Goal: Information Seeking & Learning: Learn about a topic

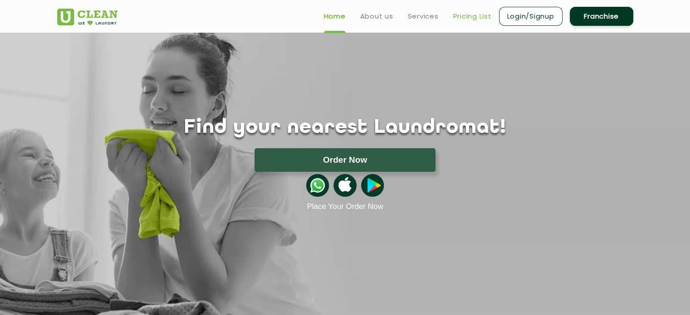
click at [456, 14] on link "Pricing List" at bounding box center [472, 16] width 39 height 11
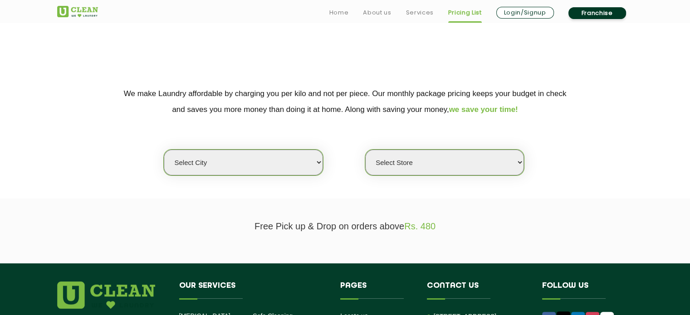
scroll to position [136, 0]
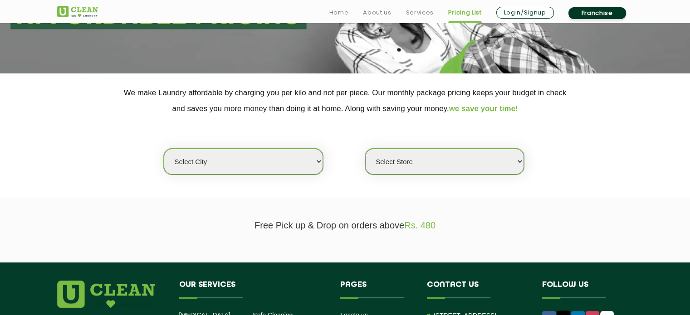
click at [306, 162] on select "Select city [GEOGRAPHIC_DATA] [GEOGRAPHIC_DATA] [GEOGRAPHIC_DATA] [GEOGRAPHIC_D…" at bounding box center [243, 162] width 159 height 26
select select "16"
click at [164, 149] on select "Select city [GEOGRAPHIC_DATA] [GEOGRAPHIC_DATA] [GEOGRAPHIC_DATA] [GEOGRAPHIC_D…" at bounding box center [243, 162] width 159 height 26
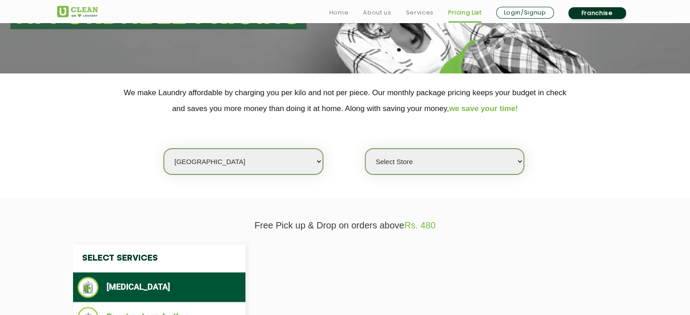
select select "0"
click at [412, 166] on select "Select Store UClean Deonar UClean LBS Marg UClean Chembur UClean Worli UClean […" at bounding box center [444, 162] width 159 height 26
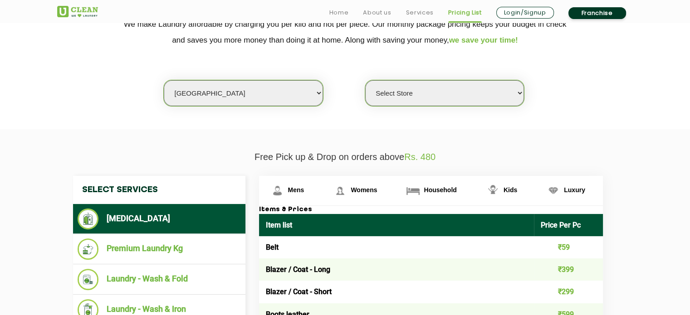
scroll to position [227, 0]
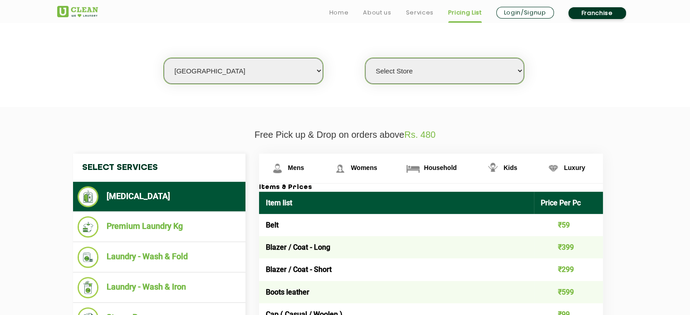
click at [505, 75] on select "Select Store UClean Deonar UClean LBS Marg UClean Chembur UClean Worli UClean […" at bounding box center [444, 71] width 159 height 26
click at [278, 74] on select "Select city [GEOGRAPHIC_DATA] [GEOGRAPHIC_DATA] [GEOGRAPHIC_DATA] [GEOGRAPHIC_D…" at bounding box center [243, 71] width 159 height 26
select select "149"
click at [164, 58] on select "Select city [GEOGRAPHIC_DATA] [GEOGRAPHIC_DATA] [GEOGRAPHIC_DATA] [GEOGRAPHIC_D…" at bounding box center [243, 71] width 159 height 26
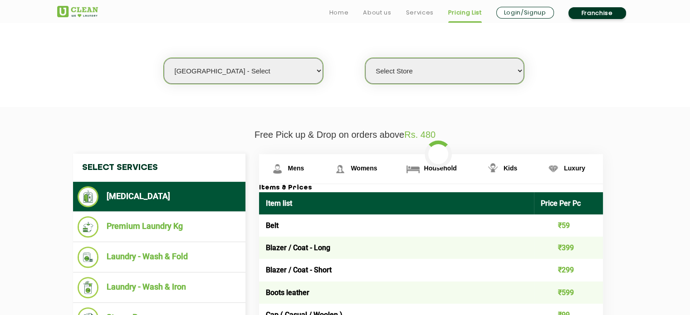
select select "0"
click at [461, 79] on select "Select Store UClean Select Bandra" at bounding box center [444, 71] width 159 height 26
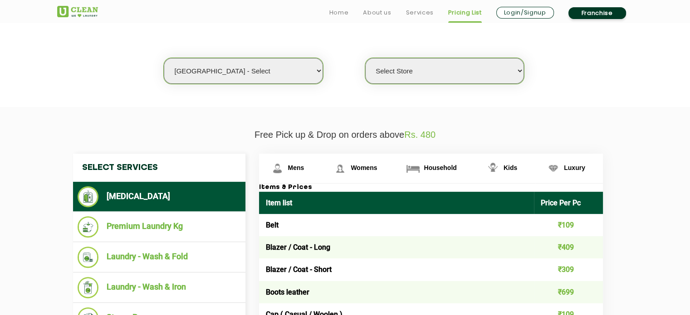
click at [296, 73] on select "Select city [GEOGRAPHIC_DATA] [GEOGRAPHIC_DATA] [GEOGRAPHIC_DATA] [GEOGRAPHIC_D…" at bounding box center [243, 71] width 159 height 26
select select "16"
click at [164, 58] on select "Select city [GEOGRAPHIC_DATA] [GEOGRAPHIC_DATA] [GEOGRAPHIC_DATA] [GEOGRAPHIC_D…" at bounding box center [243, 71] width 159 height 26
click at [493, 68] on select "Select Store UClean Deonar UClean LBS Marg UClean Chembur UClean Worli UClean […" at bounding box center [444, 71] width 159 height 26
click at [477, 74] on select "Select Store UClean Deonar UClean LBS Marg UClean Chembur UClean Worli UClean […" at bounding box center [444, 71] width 159 height 26
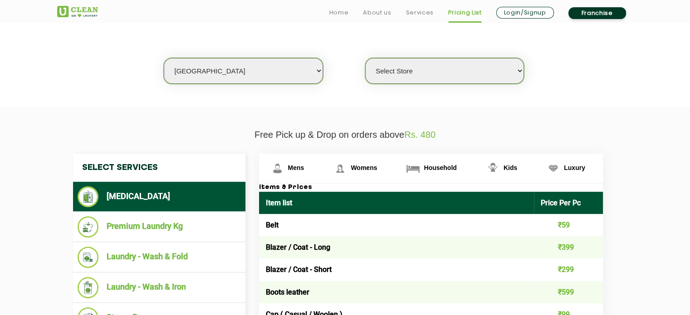
select select "364"
click at [365, 58] on select "Select Store UClean Deonar UClean LBS Marg UClean Chembur UClean Worli UClean […" at bounding box center [444, 71] width 159 height 26
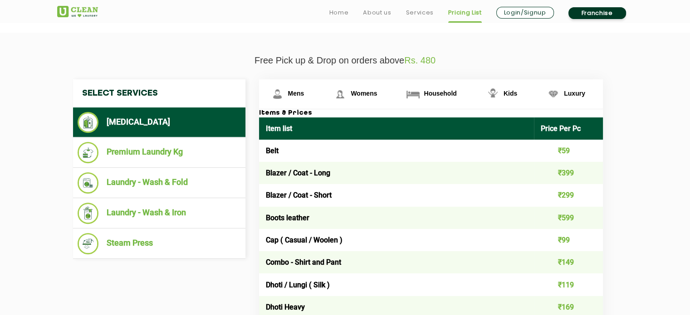
scroll to position [318, 0]
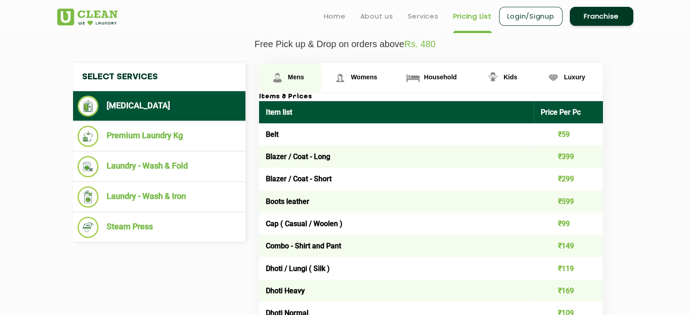
click at [296, 79] on span "Mens" at bounding box center [296, 77] width 16 height 7
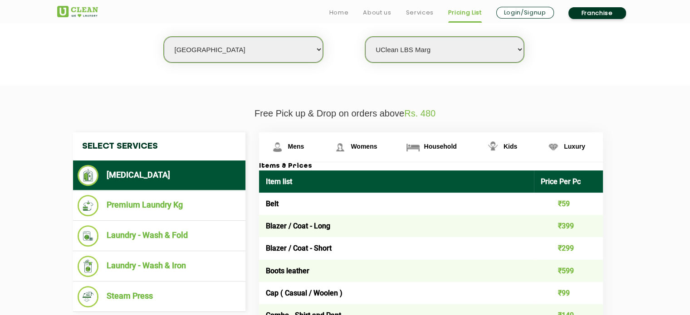
scroll to position [272, 0]
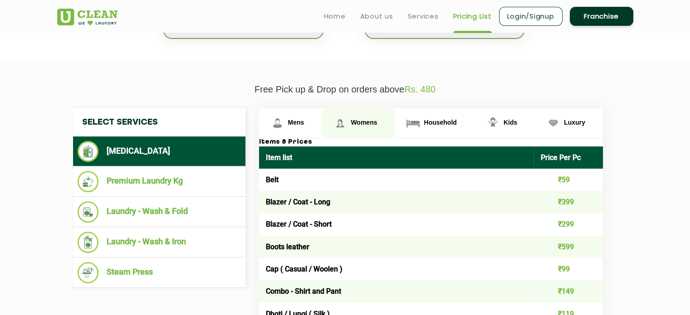
click at [367, 124] on span "Womens" at bounding box center [364, 122] width 26 height 7
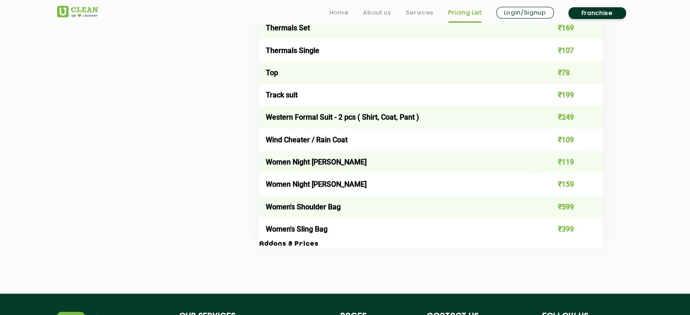
scroll to position [3385, 0]
